Goal: Book appointment/travel/reservation

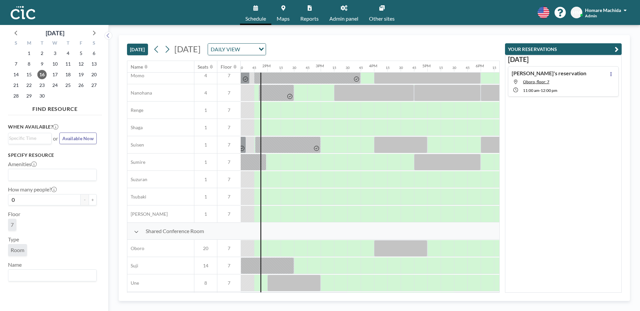
scroll to position [403, 720]
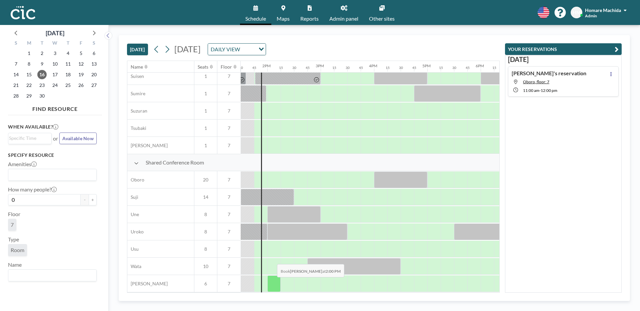
click at [272, 282] on div at bounding box center [273, 284] width 13 height 17
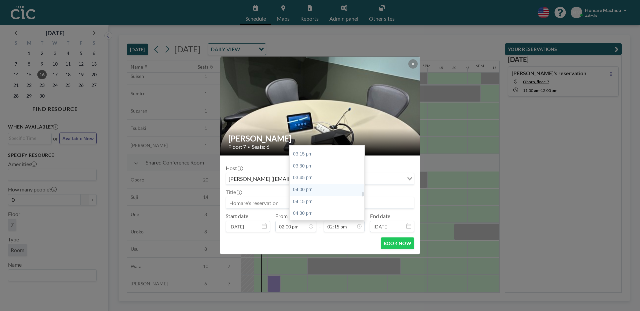
scroll to position [722, 0]
click at [335, 211] on div "04:30 pm" at bounding box center [327, 213] width 75 height 12
type input "04:30 pm"
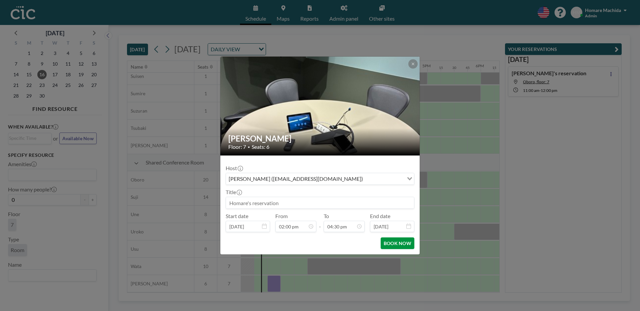
click at [414, 244] on button "BOOK NOW" at bounding box center [398, 244] width 34 height 12
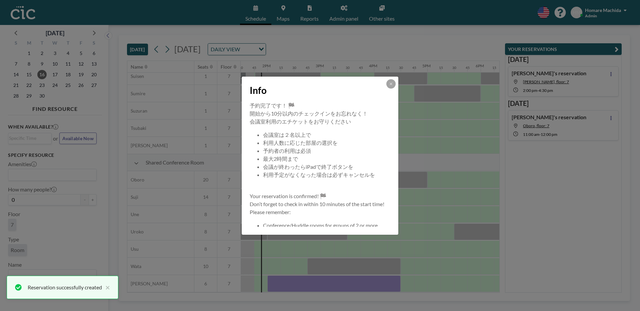
click at [396, 81] on div "Info" at bounding box center [320, 89] width 157 height 25
click at [393, 85] on button at bounding box center [390, 83] width 9 height 9
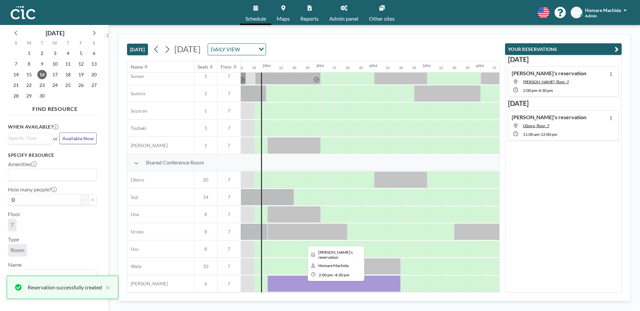
click at [356, 280] on div at bounding box center [333, 284] width 133 height 17
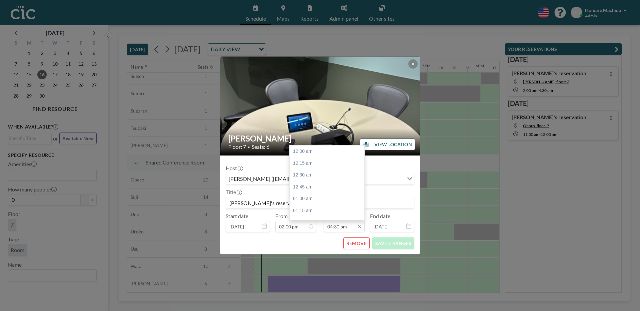
scroll to position [783, 0]
click at [353, 225] on input "04:30 pm" at bounding box center [344, 226] width 41 height 11
click at [320, 152] on div "03:30 pm" at bounding box center [327, 153] width 75 height 12
type input "03:30 pm"
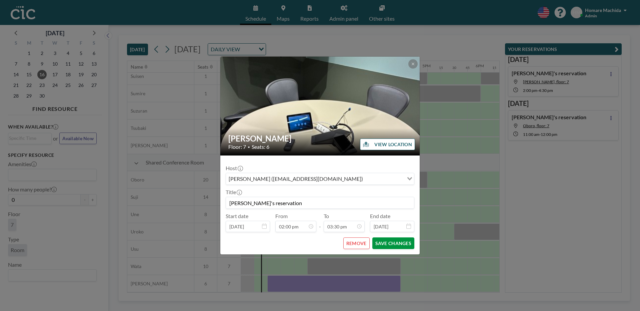
scroll to position [0, 0]
click at [399, 245] on button "SAVE CHANGES" at bounding box center [393, 244] width 42 height 12
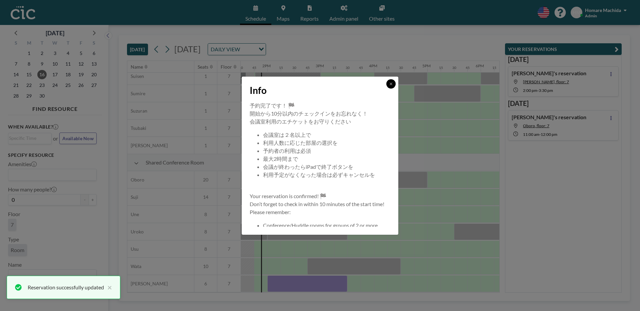
click at [388, 83] on button at bounding box center [390, 83] width 9 height 9
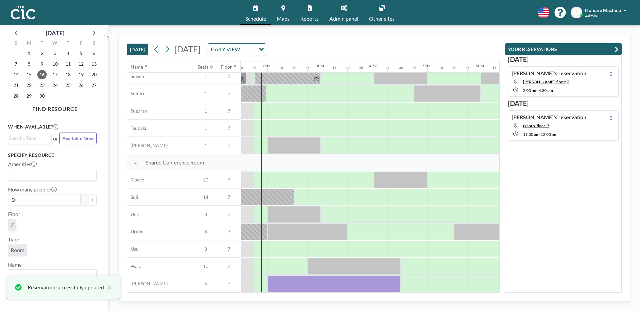
click at [411, 47] on div "[DATE] [DATE] DAILY VIEW Loading..." at bounding box center [313, 47] width 373 height 25
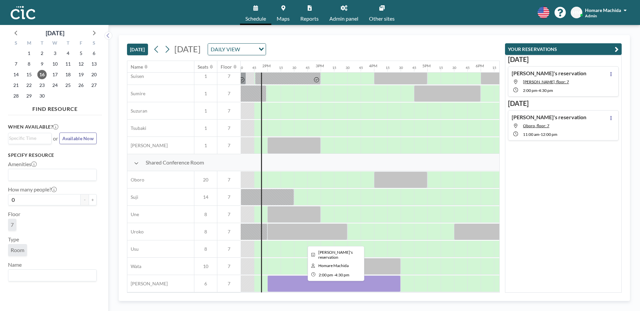
click at [323, 280] on div at bounding box center [333, 284] width 133 height 17
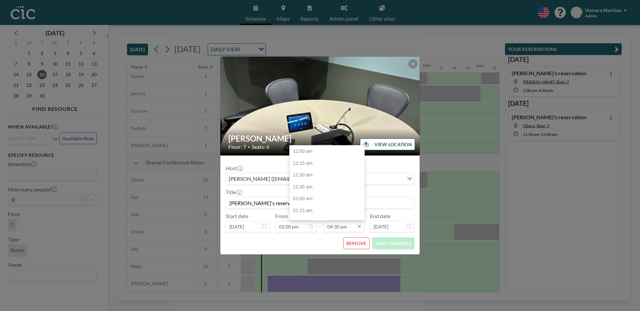
scroll to position [783, 0]
click at [333, 230] on input "04:30 pm" at bounding box center [344, 226] width 41 height 11
click at [330, 182] on div "03:30 pm" at bounding box center [327, 180] width 75 height 12
type input "03:30 pm"
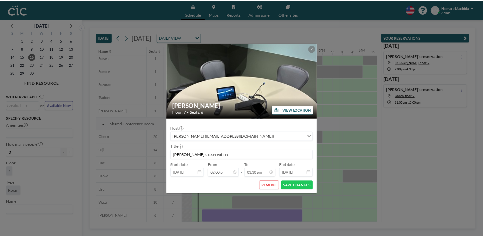
scroll to position [736, 0]
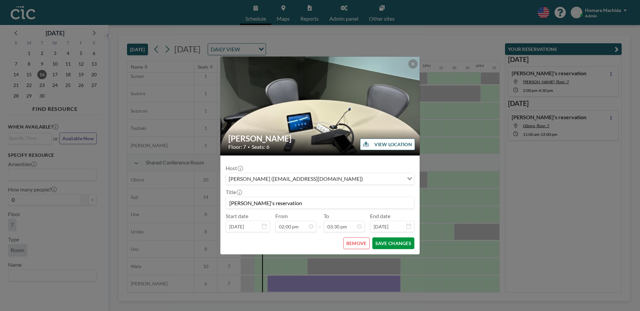
click at [393, 243] on button "SAVE CHANGES" at bounding box center [393, 244] width 42 height 12
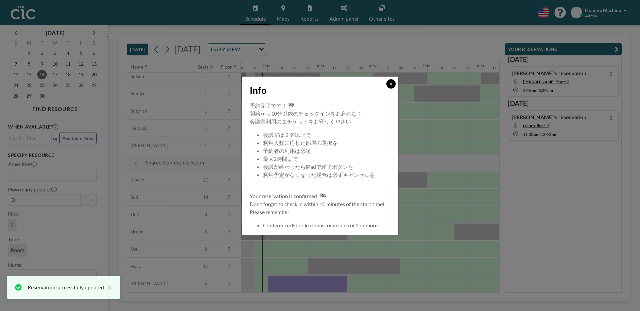
click at [395, 84] on button at bounding box center [390, 83] width 9 height 9
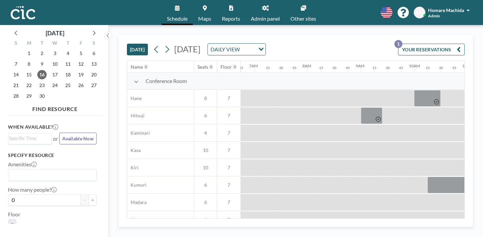
scroll to position [0, 360]
